Goal: Information Seeking & Learning: Learn about a topic

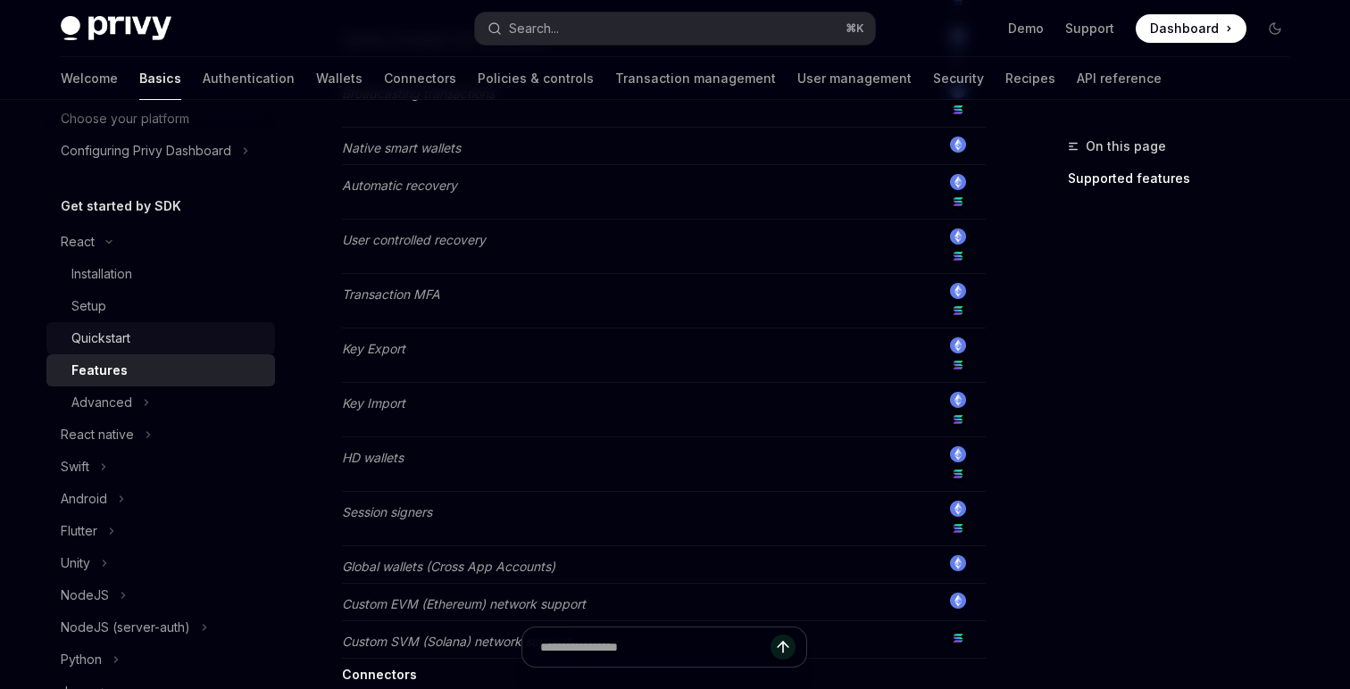
scroll to position [151, 0]
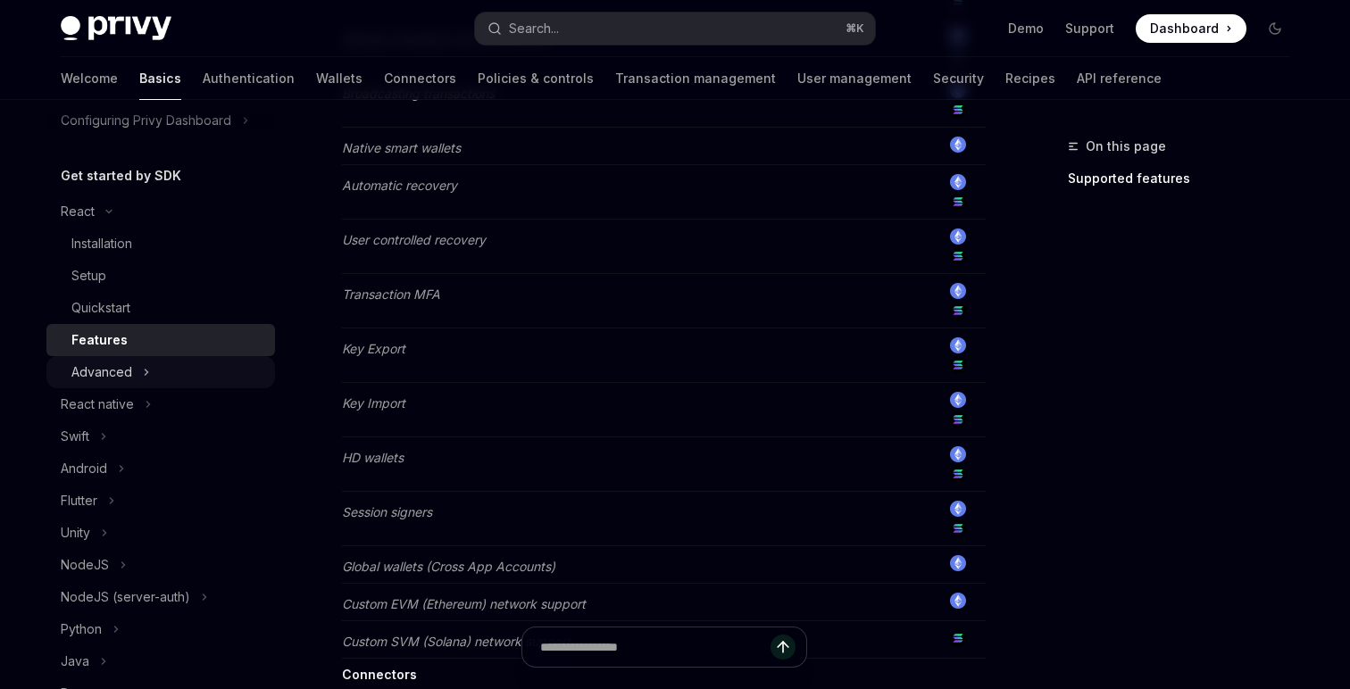
click at [116, 374] on div "Advanced" at bounding box center [101, 372] width 61 height 21
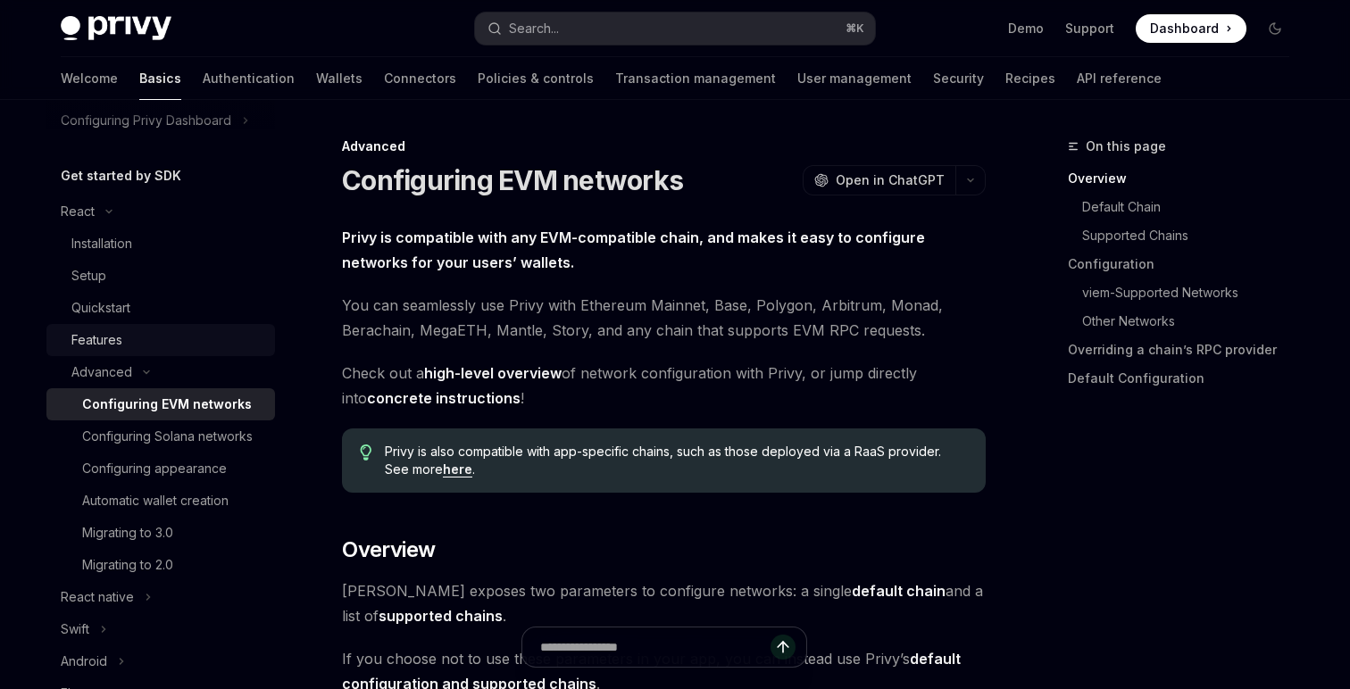
click at [89, 344] on div "Features" at bounding box center [96, 339] width 51 height 21
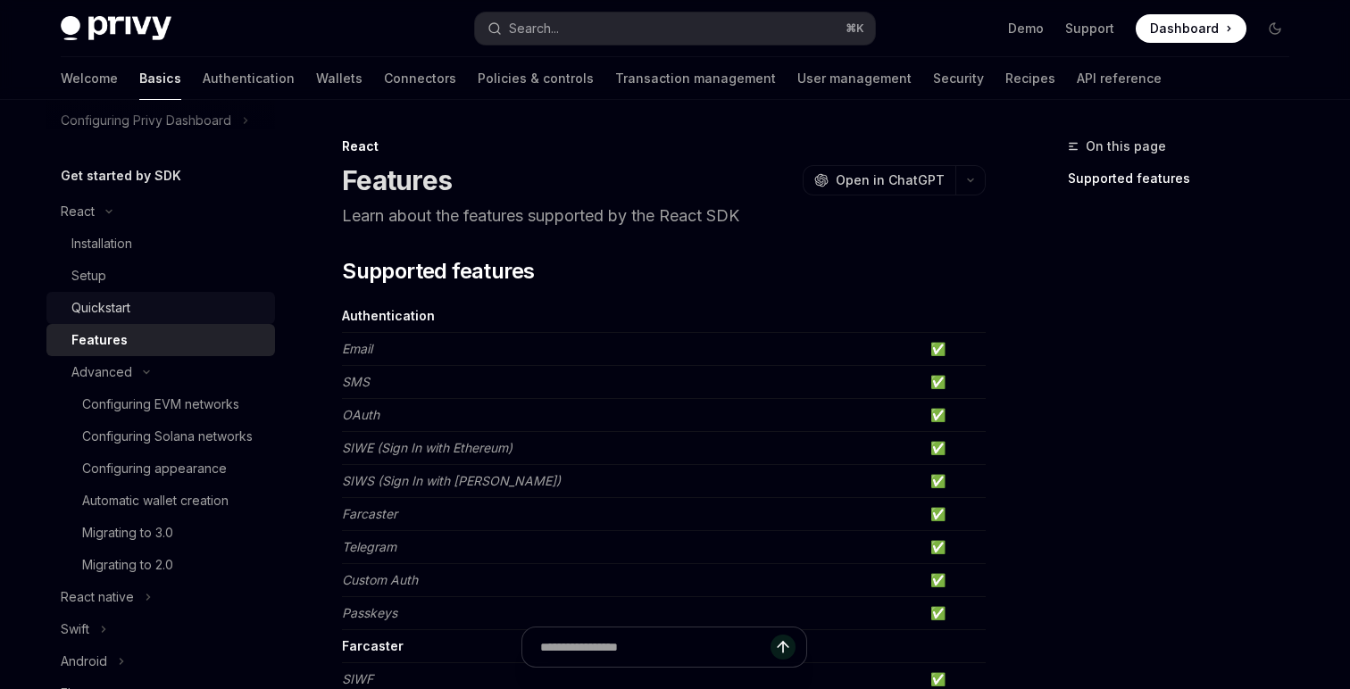
click at [129, 298] on div "Quickstart" at bounding box center [100, 307] width 59 height 21
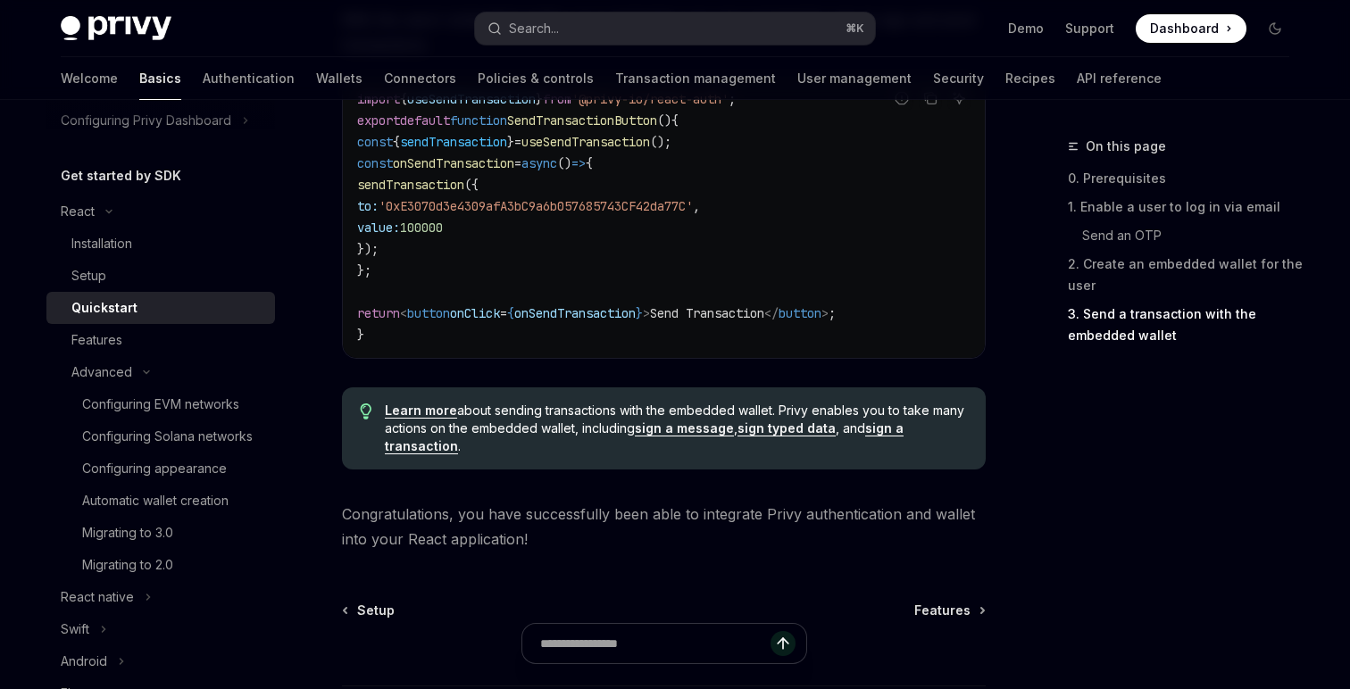
scroll to position [1924, 0]
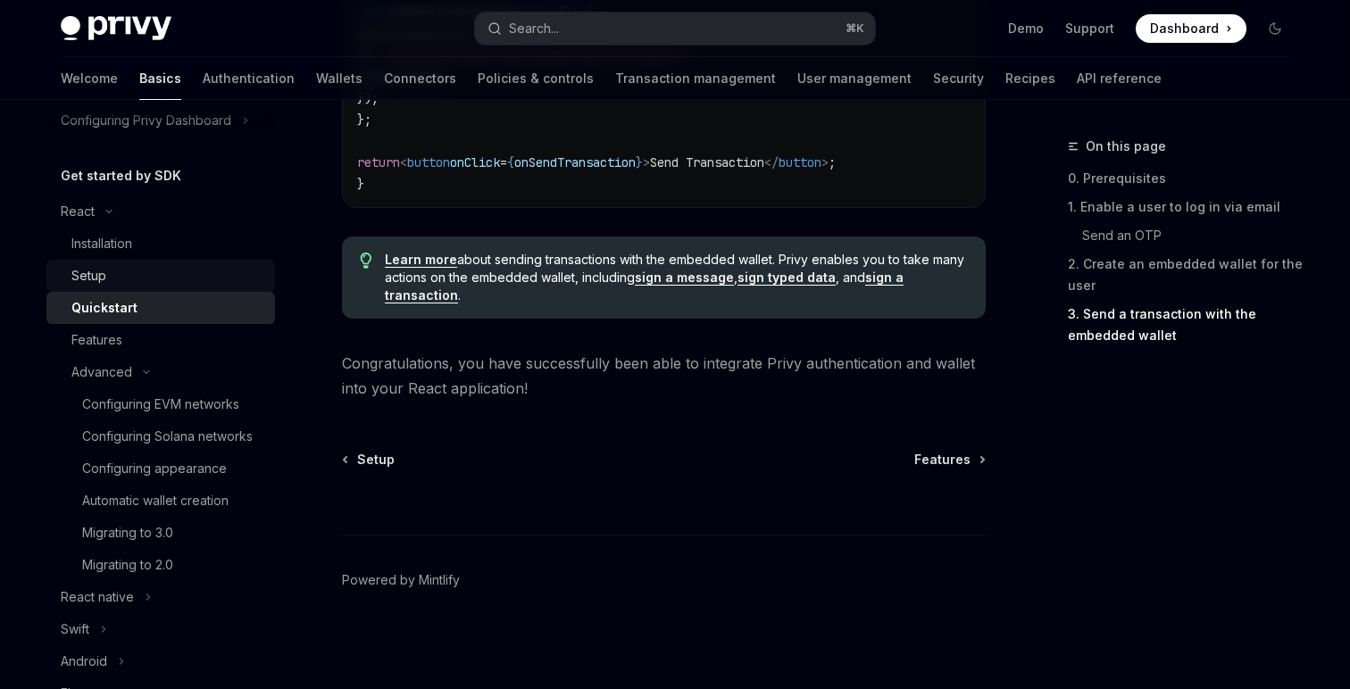
click at [149, 276] on div "Setup" at bounding box center [167, 275] width 193 height 21
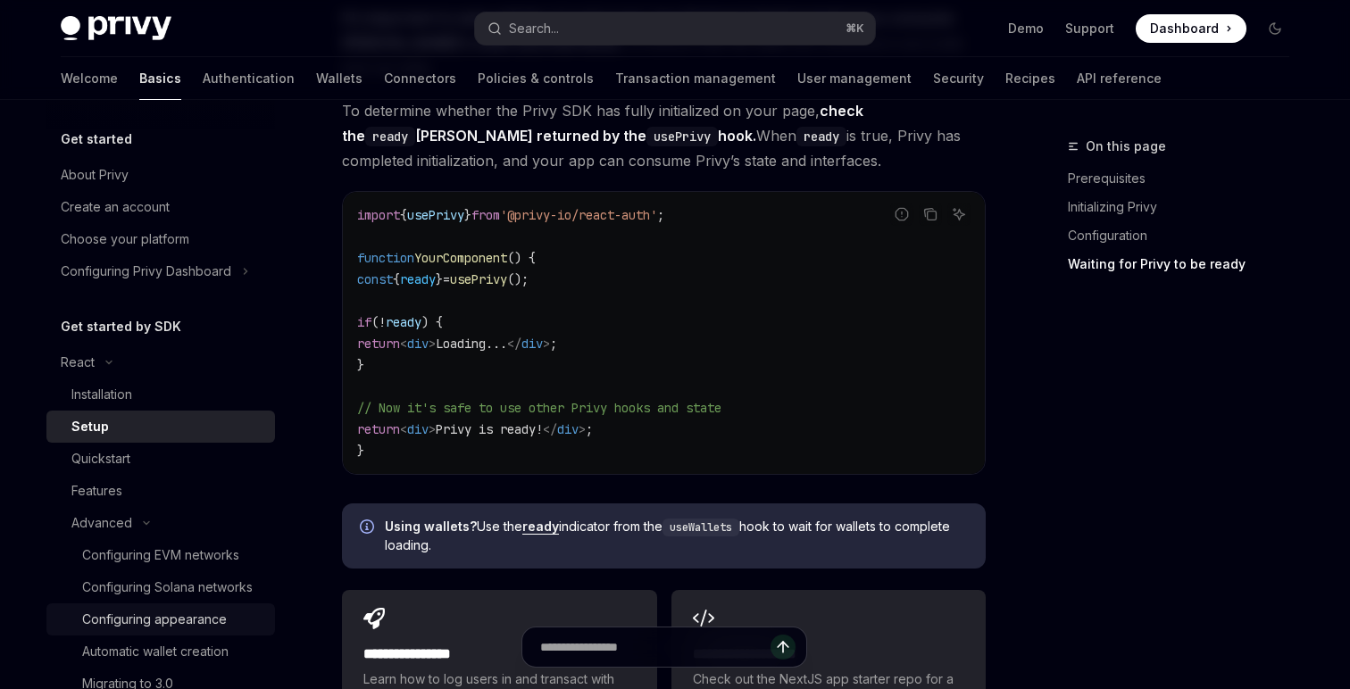
scroll to position [1862, 0]
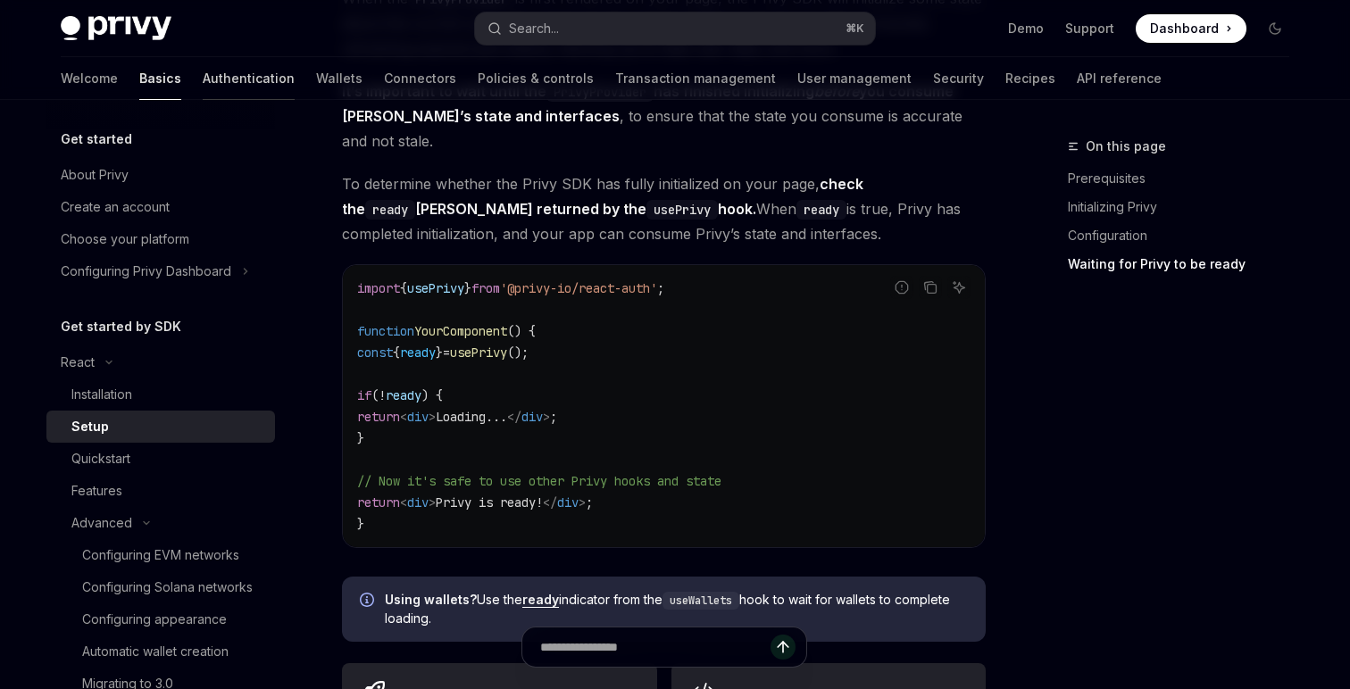
click at [203, 74] on link "Authentication" at bounding box center [249, 78] width 92 height 43
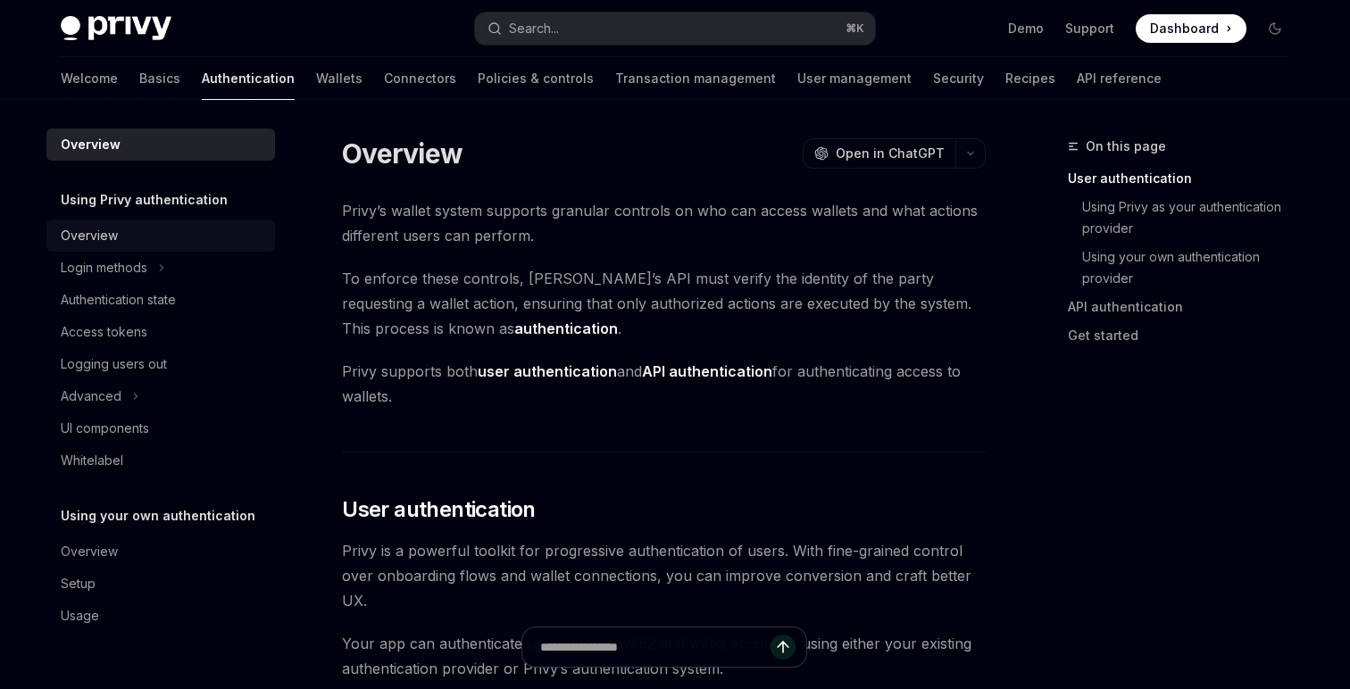
click at [101, 236] on div "Overview" at bounding box center [89, 235] width 57 height 21
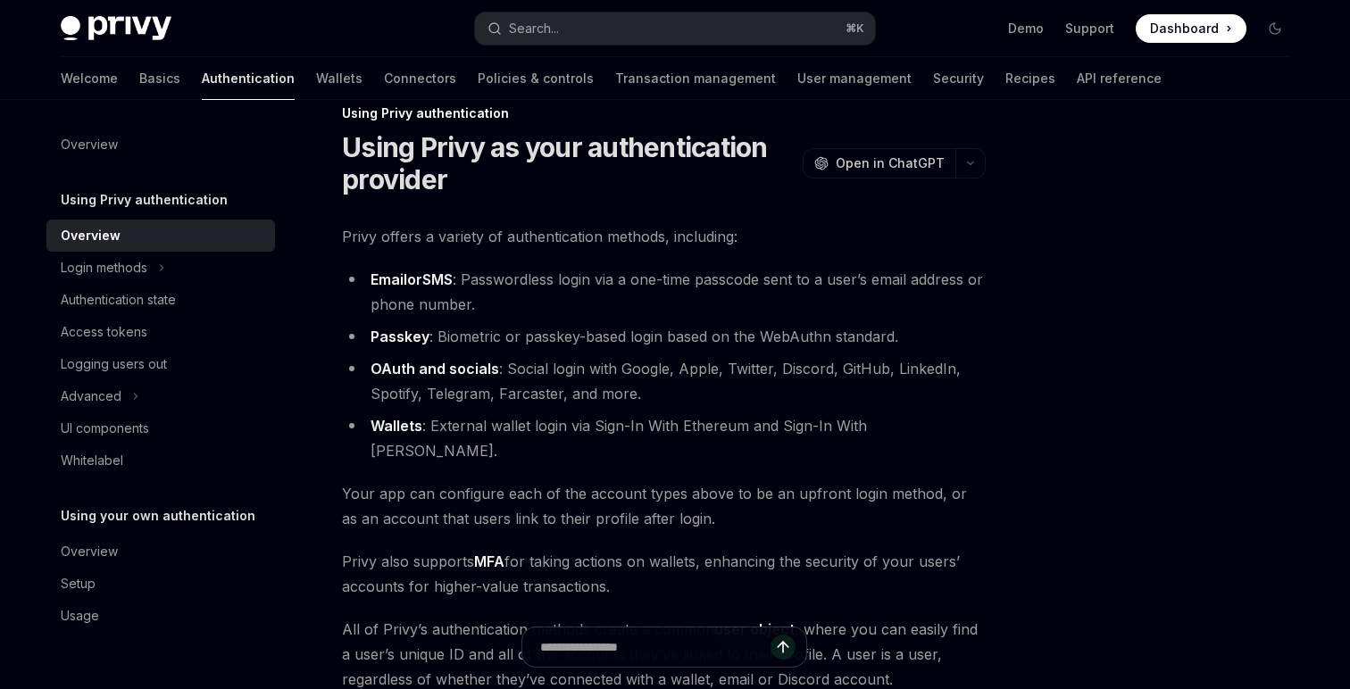
scroll to position [22, 0]
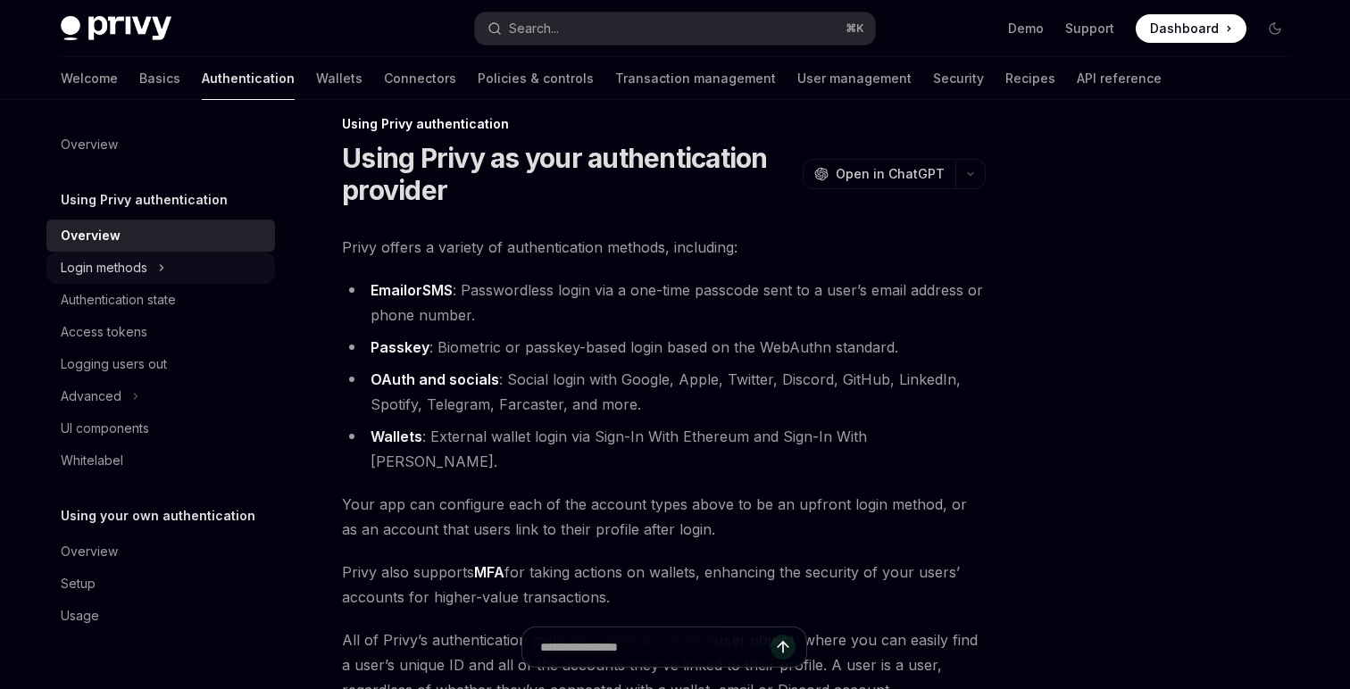
click at [135, 269] on div "Login methods" at bounding box center [104, 267] width 87 height 21
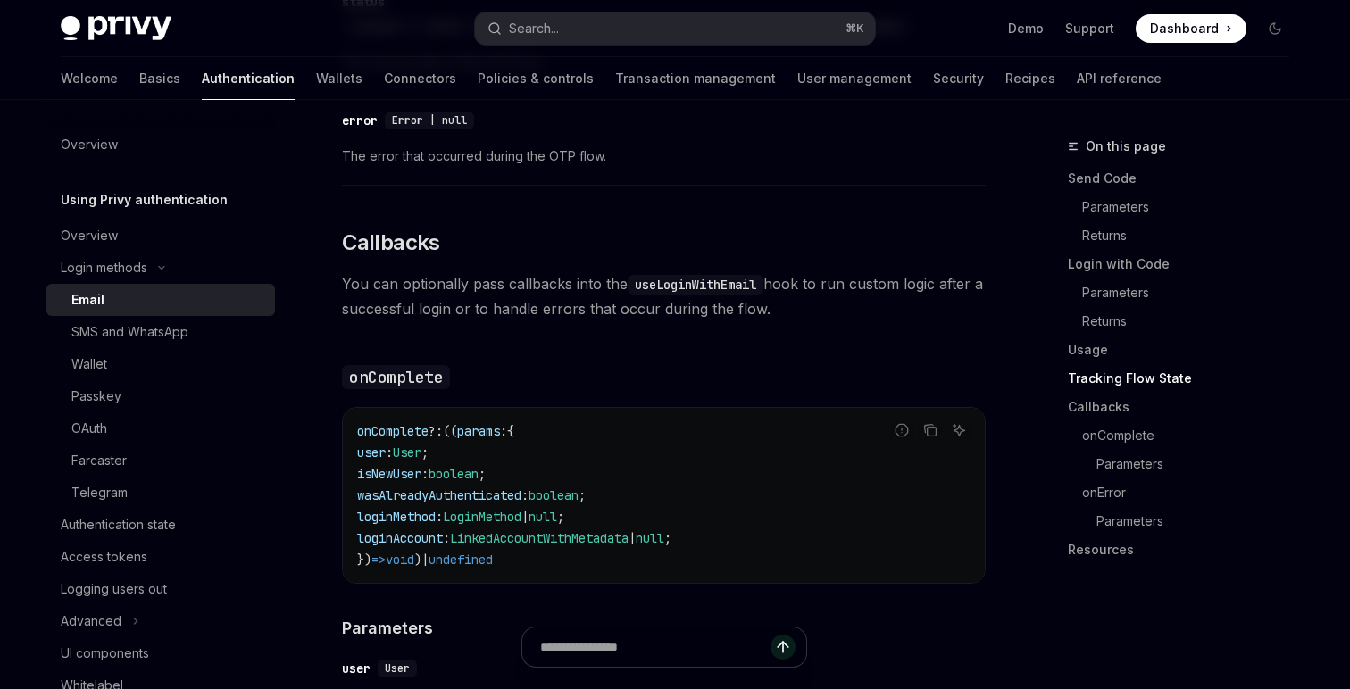
scroll to position [2535, 0]
click at [154, 373] on div "Wallet" at bounding box center [167, 363] width 193 height 21
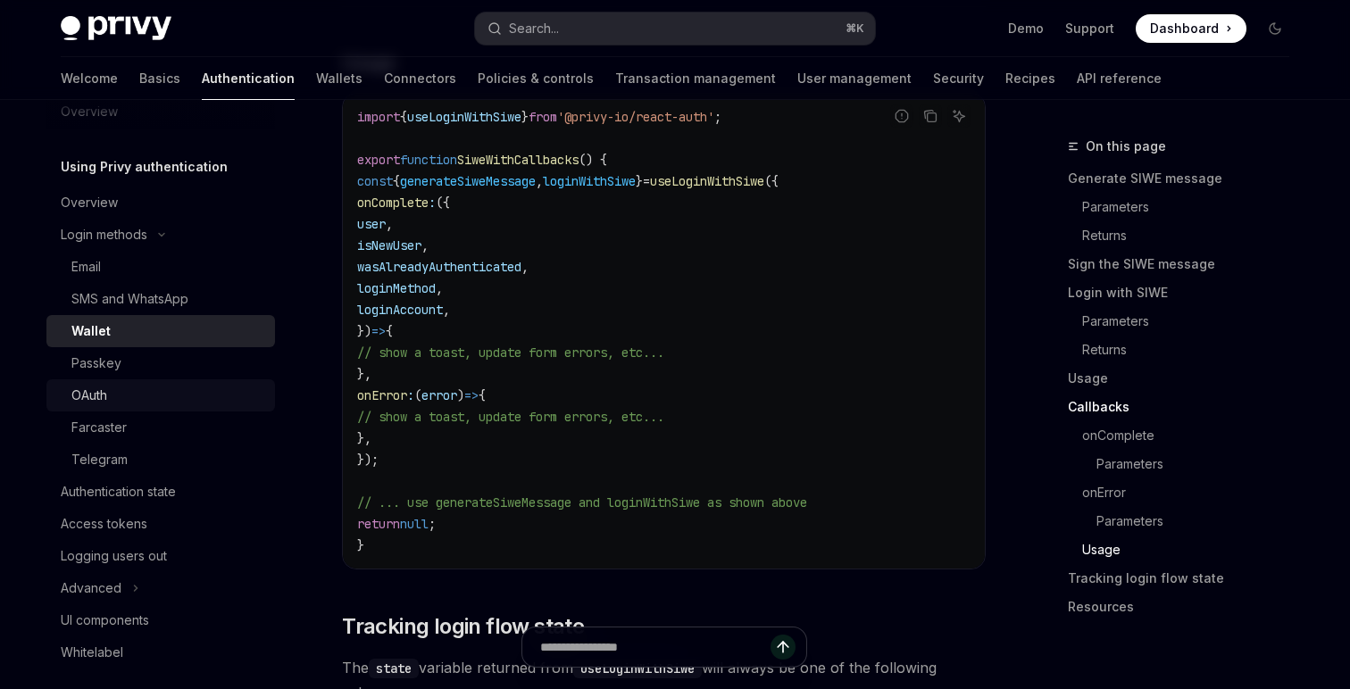
scroll to position [54, 0]
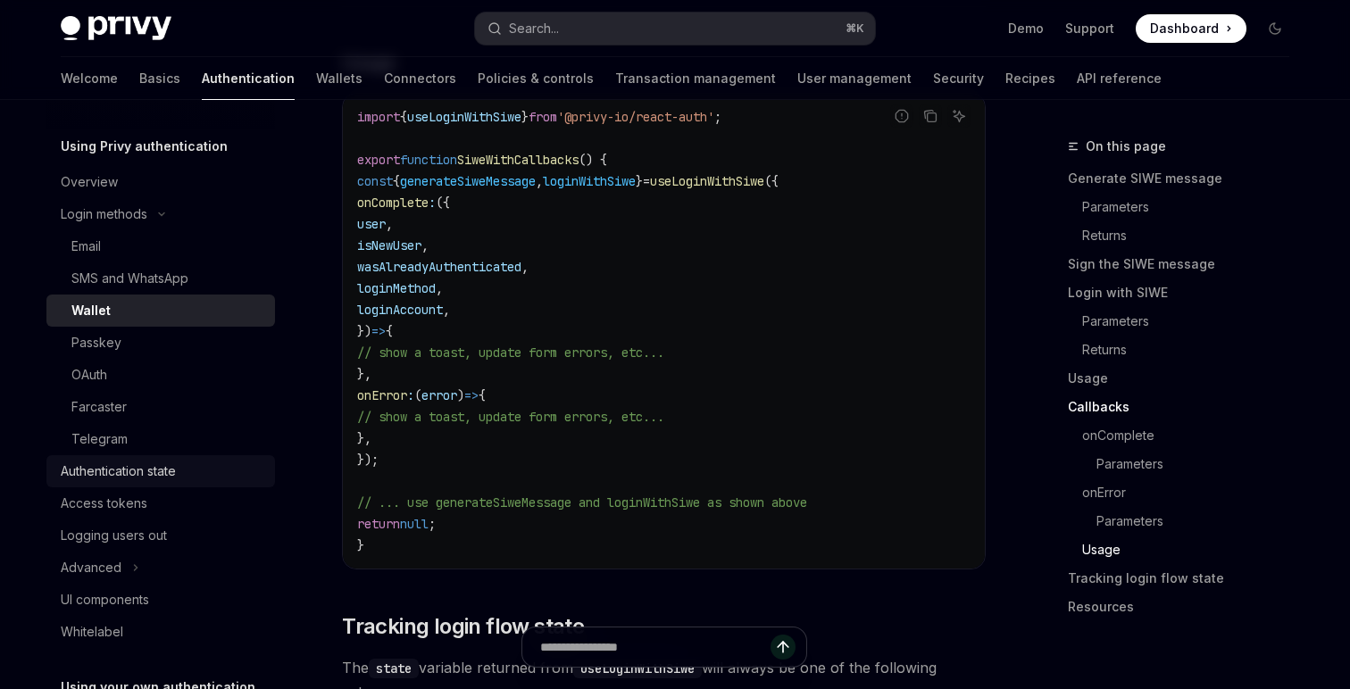
click at [189, 468] on div "Authentication state" at bounding box center [163, 471] width 204 height 21
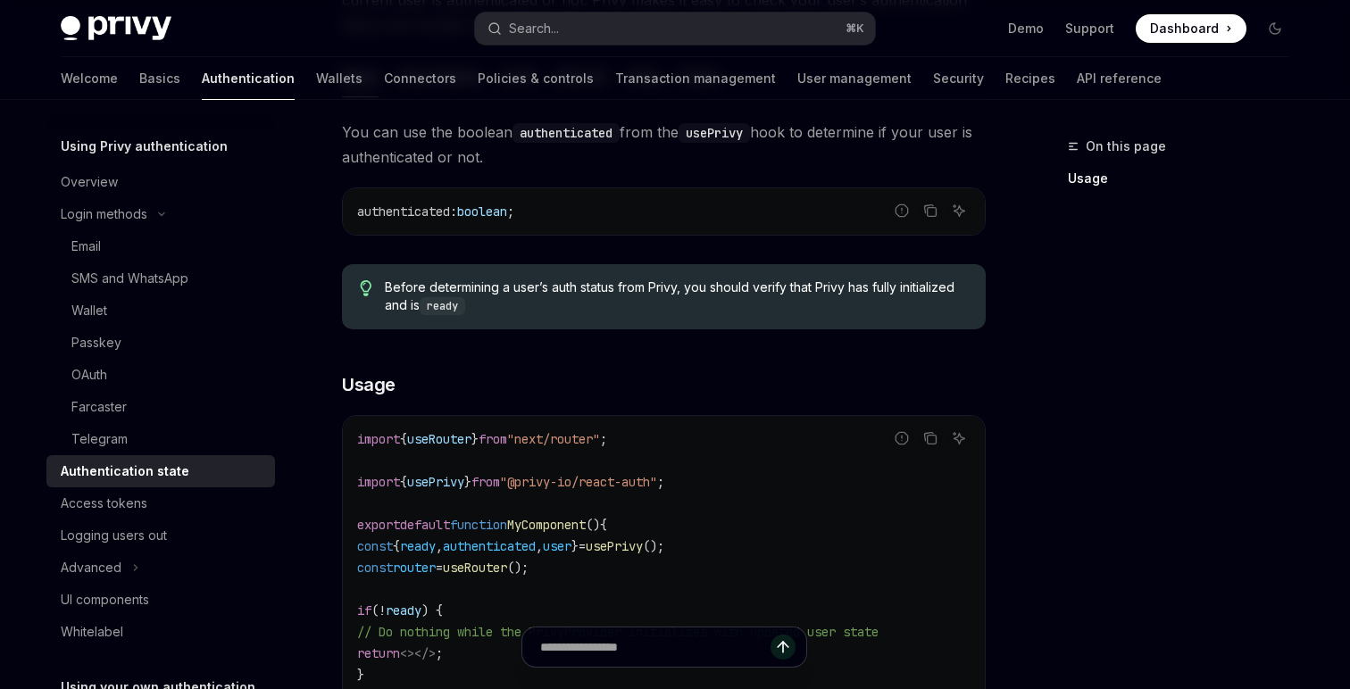
scroll to position [509, 0]
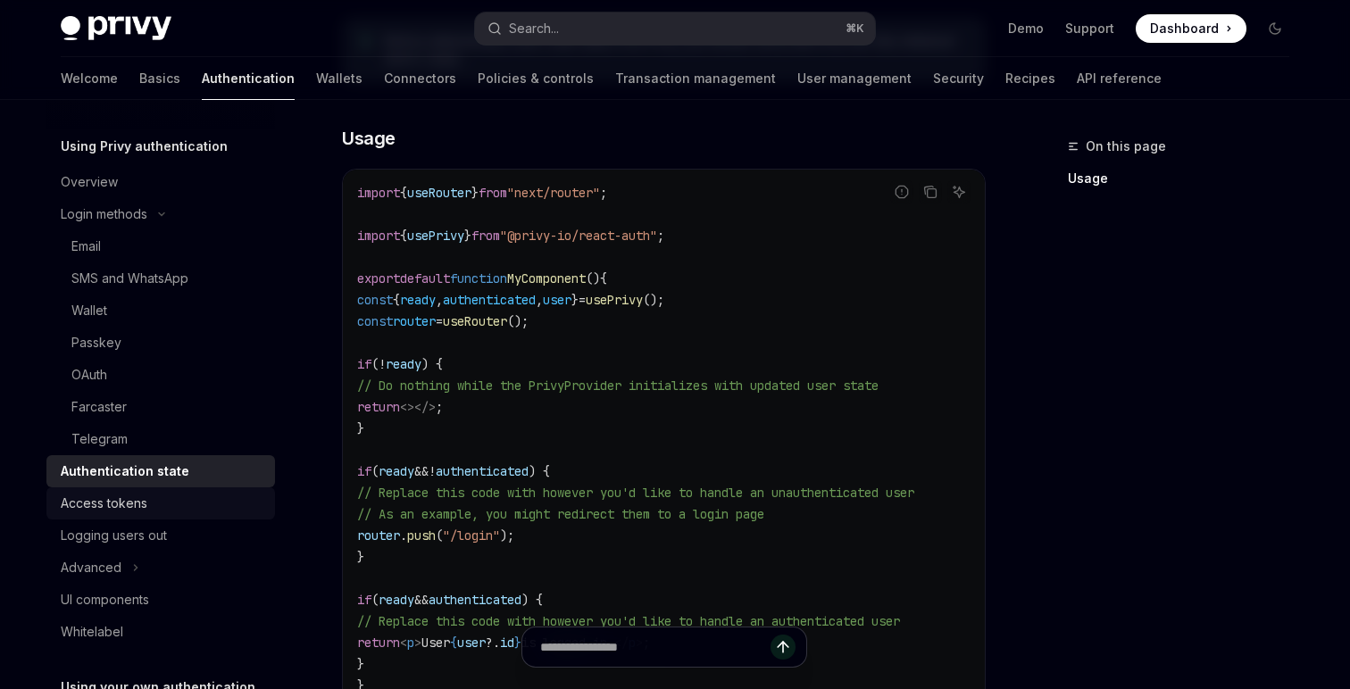
click at [157, 504] on div "Access tokens" at bounding box center [163, 503] width 204 height 21
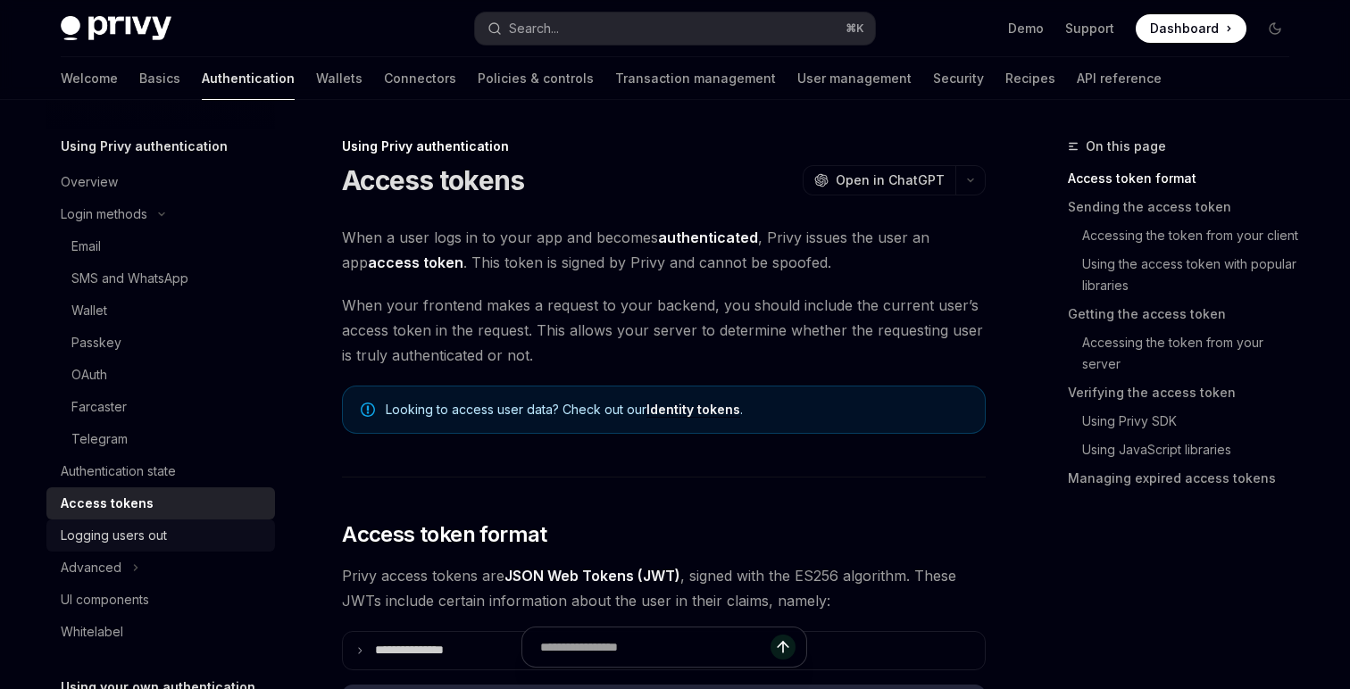
click at [143, 529] on div "Logging users out" at bounding box center [114, 535] width 106 height 21
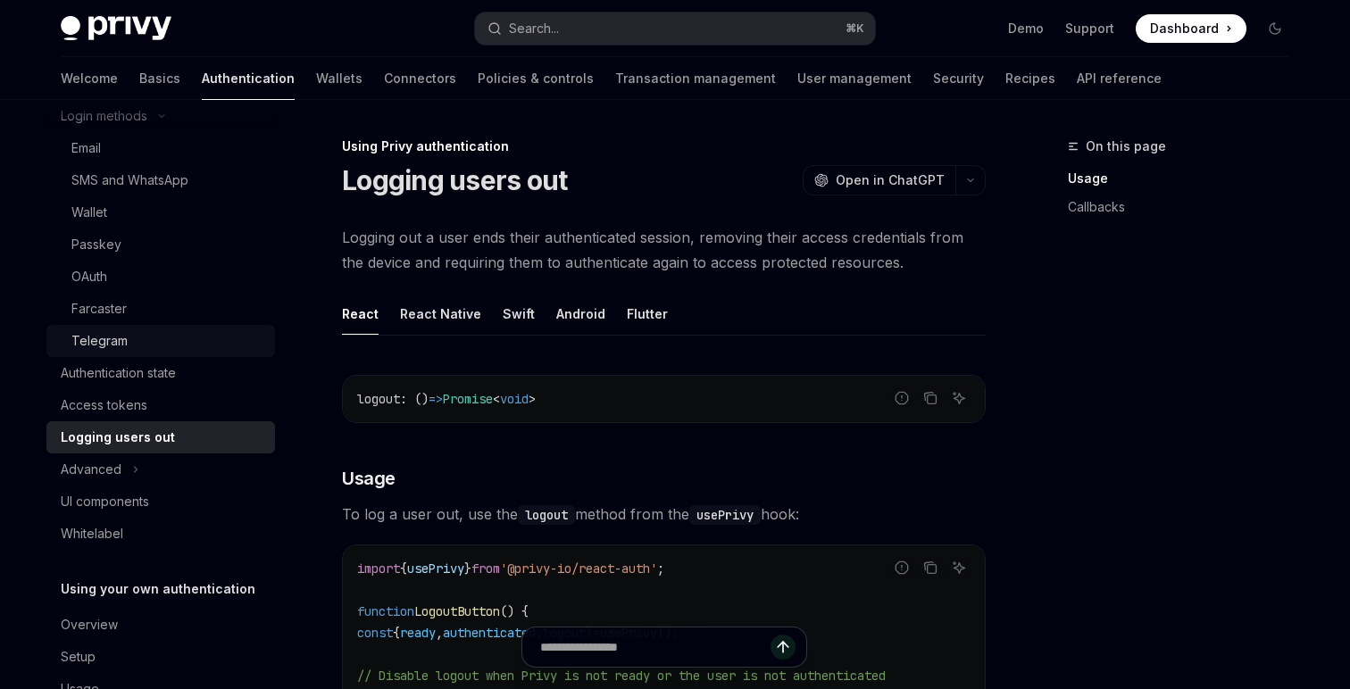
scroll to position [168, 0]
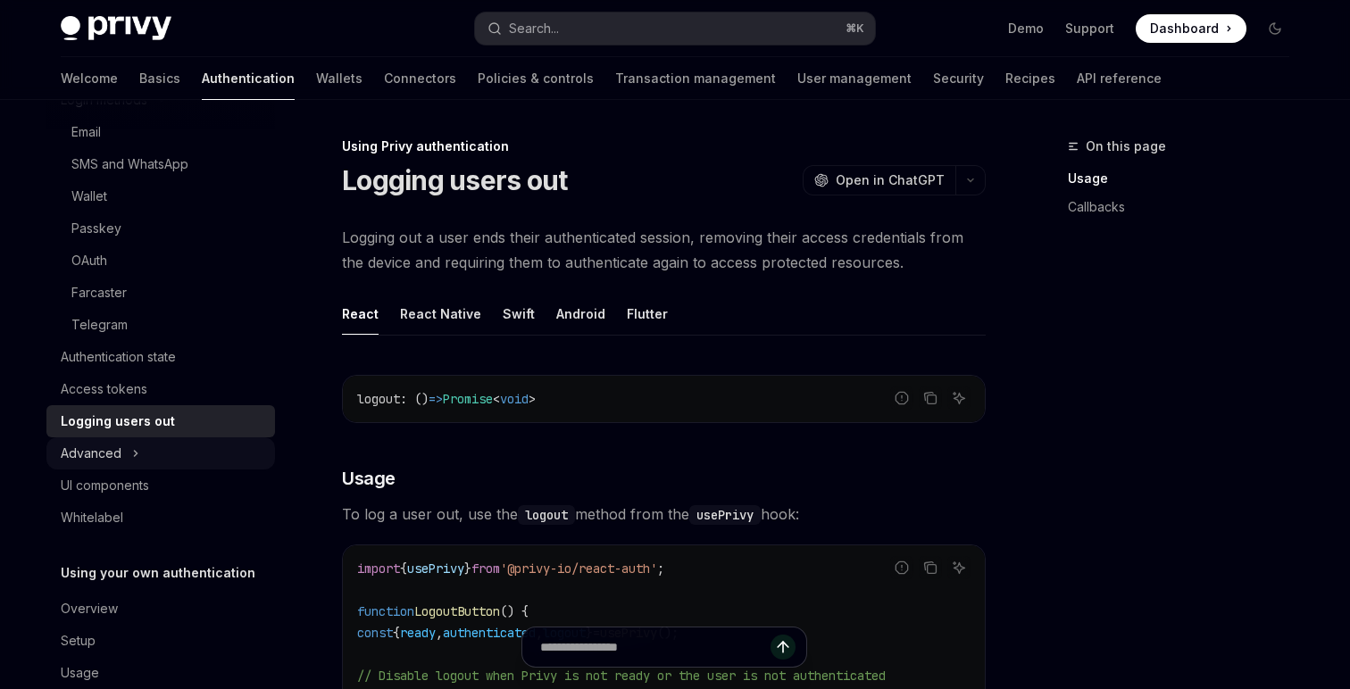
click at [175, 441] on button "Advanced" at bounding box center [160, 453] width 229 height 32
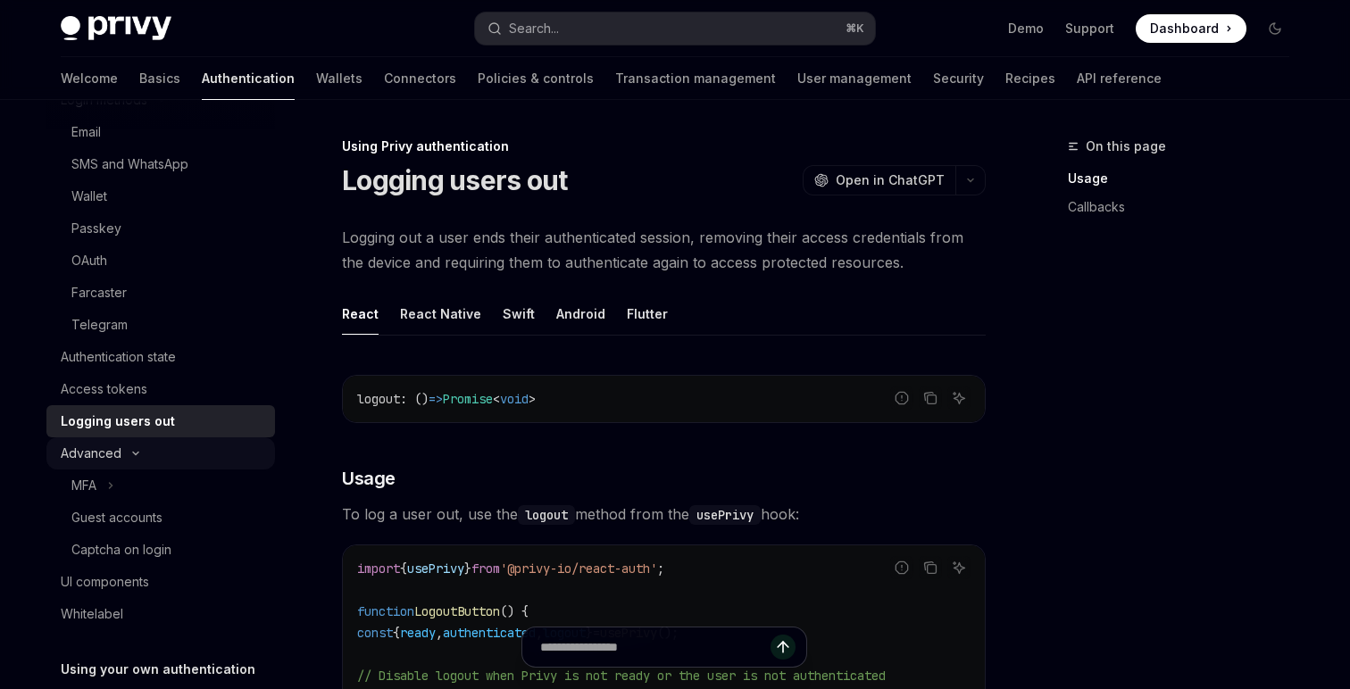
click at [93, 448] on div "Advanced" at bounding box center [91, 453] width 61 height 21
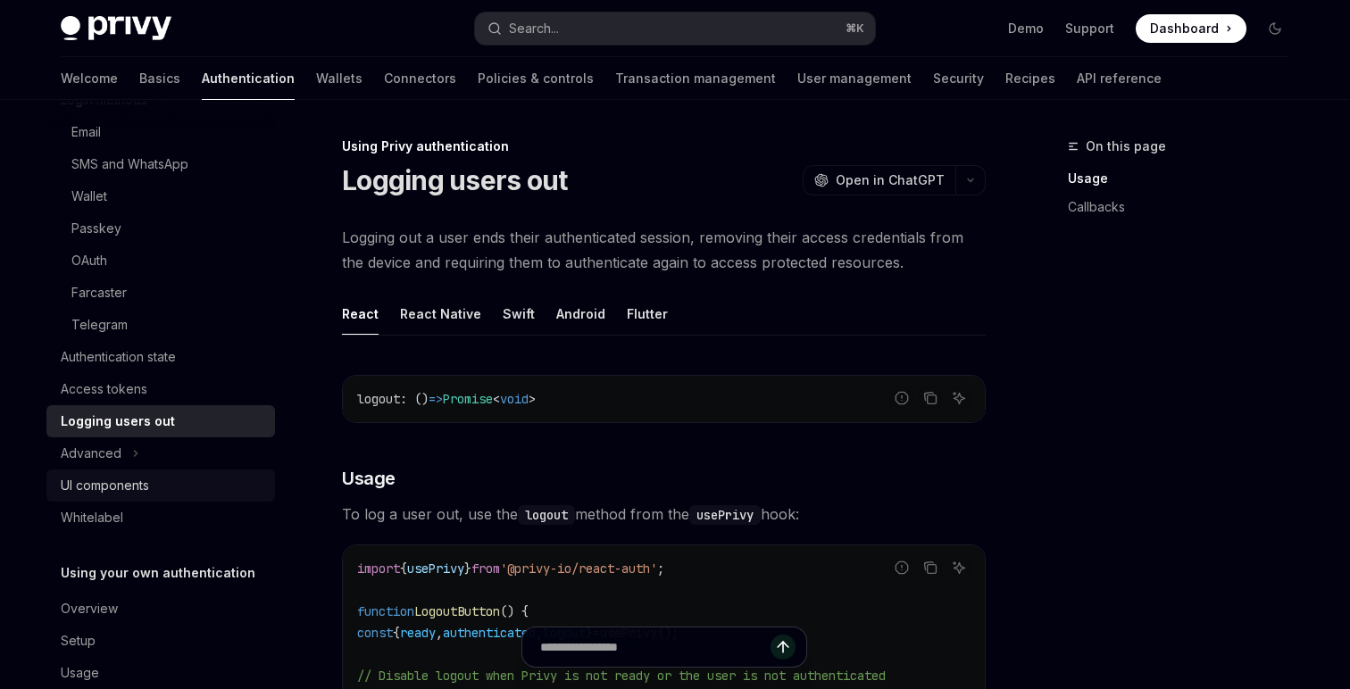
click at [112, 492] on div "UI components" at bounding box center [105, 485] width 88 height 21
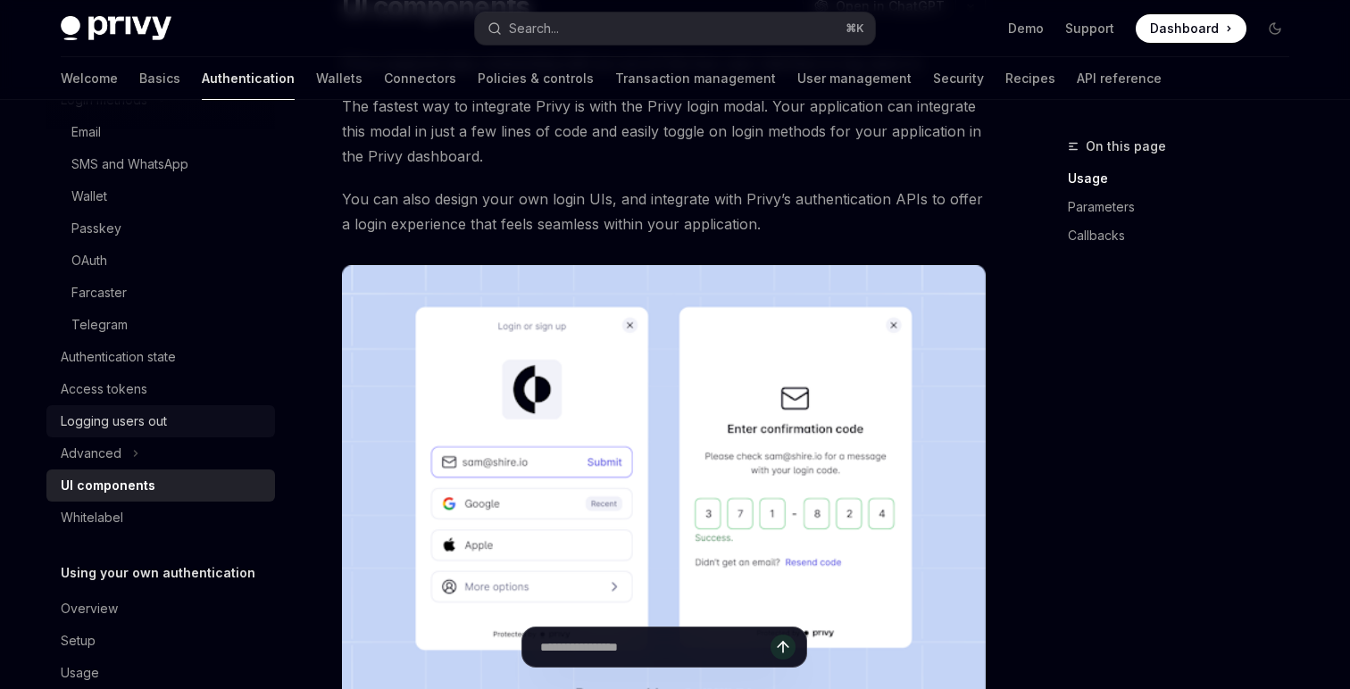
scroll to position [204, 0]
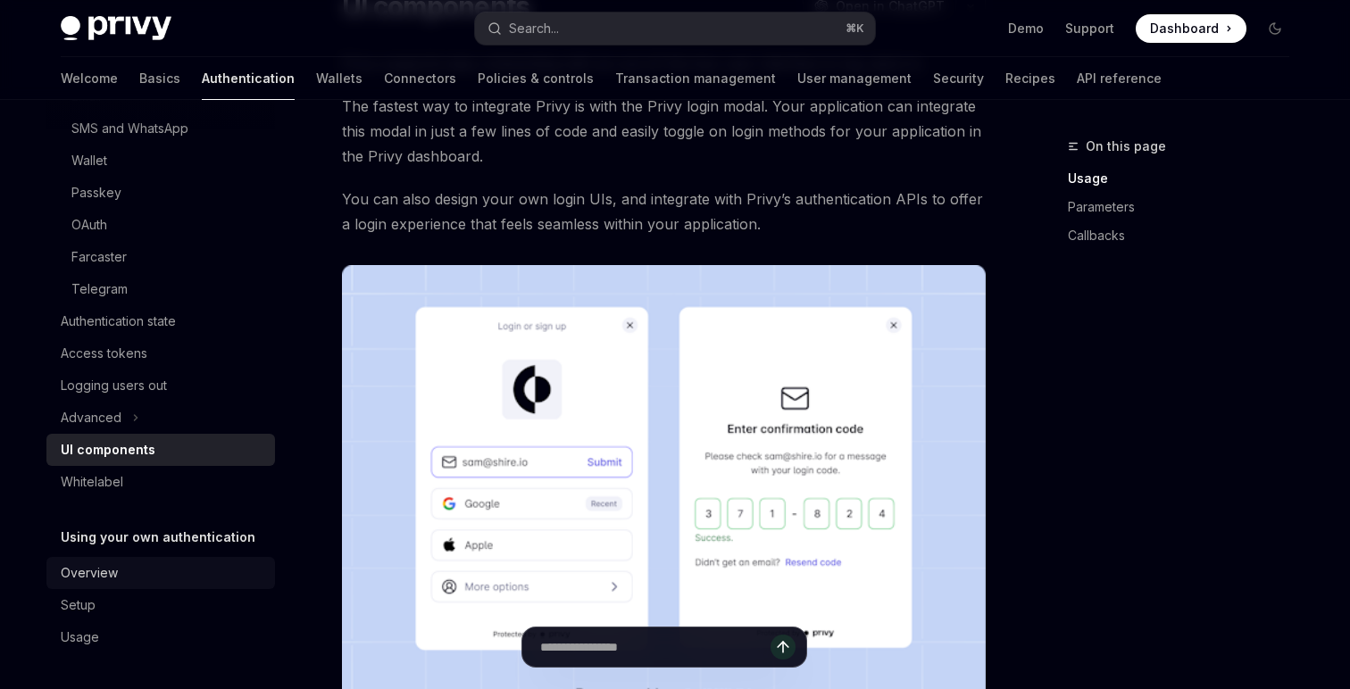
click at [155, 561] on link "Overview" at bounding box center [160, 573] width 229 height 32
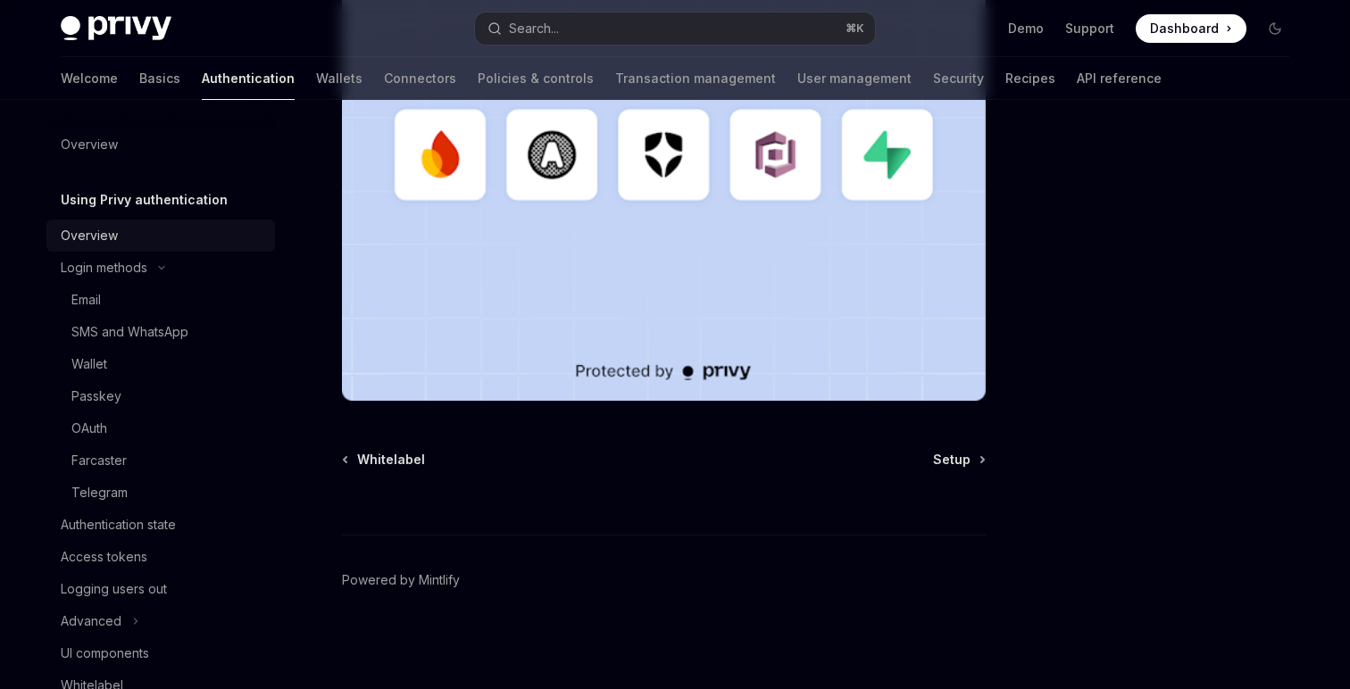
click at [116, 237] on div "Overview" at bounding box center [89, 235] width 57 height 21
type textarea "*"
